Goal: Obtain resource: Download file/media

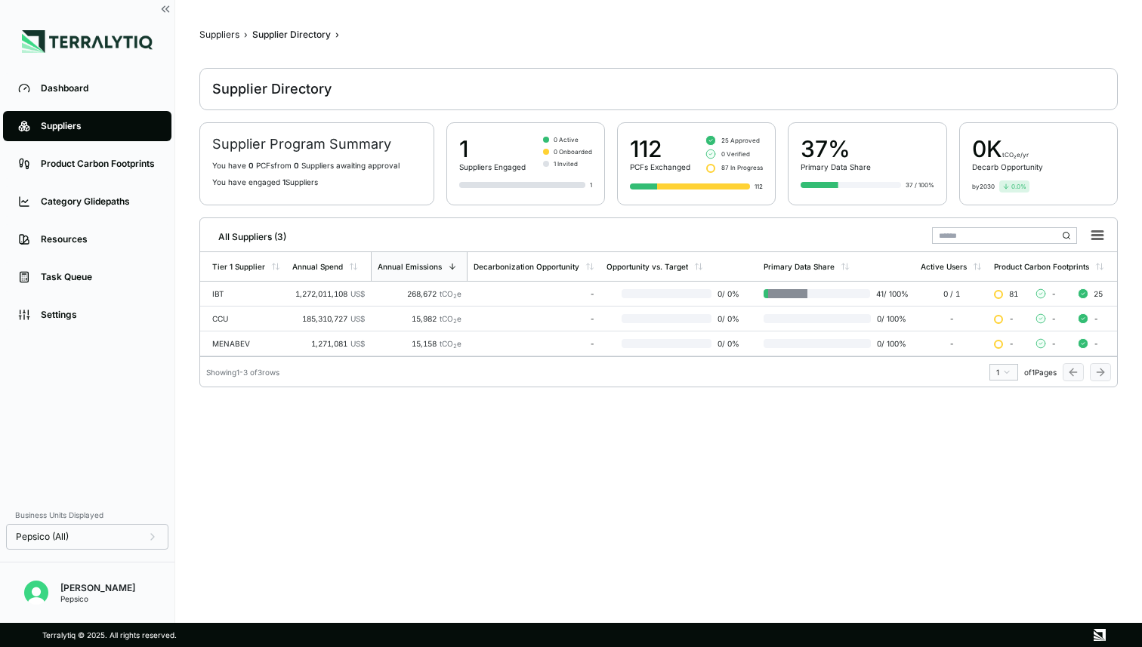
click at [74, 230] on link "Resources" at bounding box center [87, 239] width 168 height 30
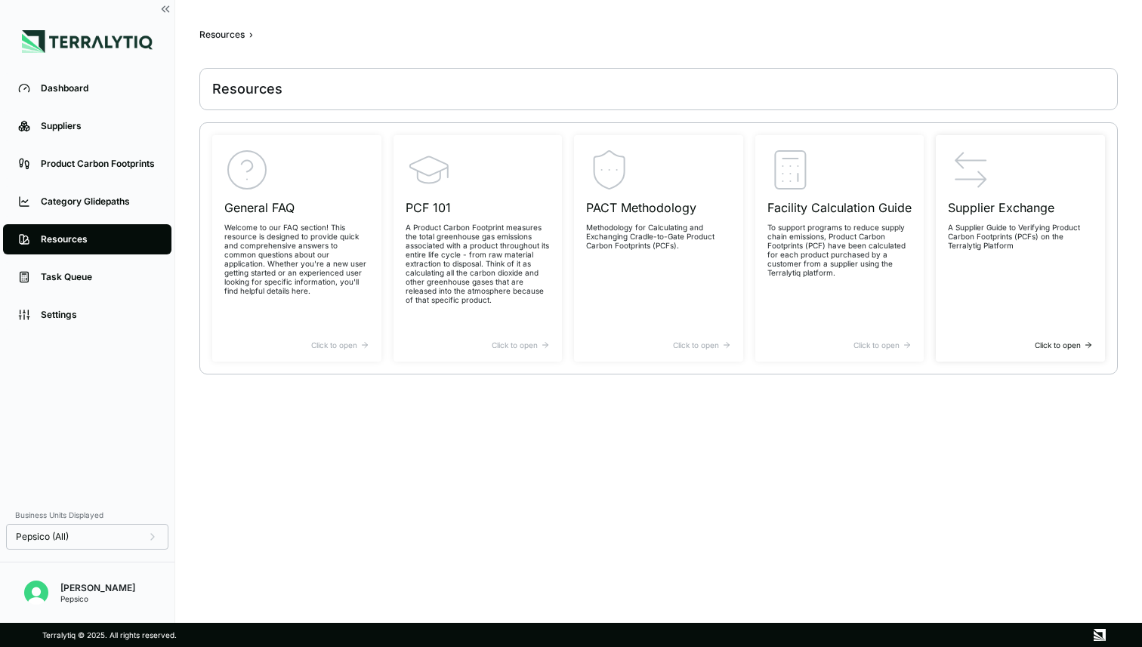
click at [984, 252] on div "Supplier Exchange A Supplier Guide to Verifying Product Carbon Footprints (PCFs…" at bounding box center [1020, 243] width 145 height 193
click at [39, 597] on img "Open user button" at bounding box center [36, 593] width 24 height 24
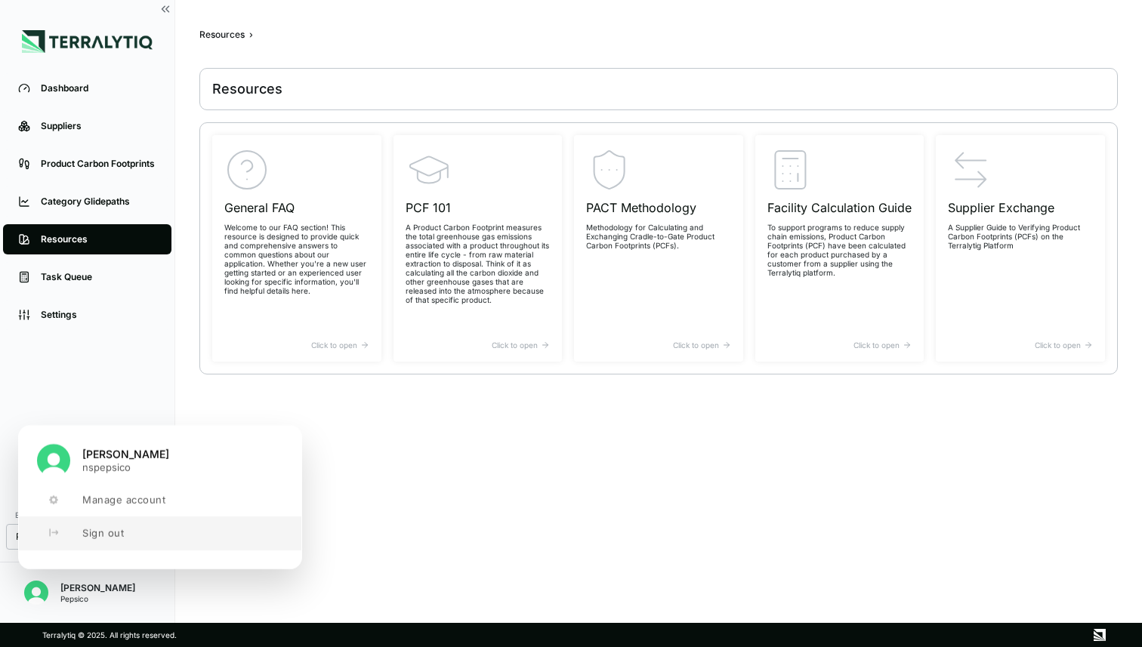
click at [99, 537] on span "Sign out" at bounding box center [103, 533] width 42 height 12
